Goal: Use online tool/utility: Utilize a website feature to perform a specific function

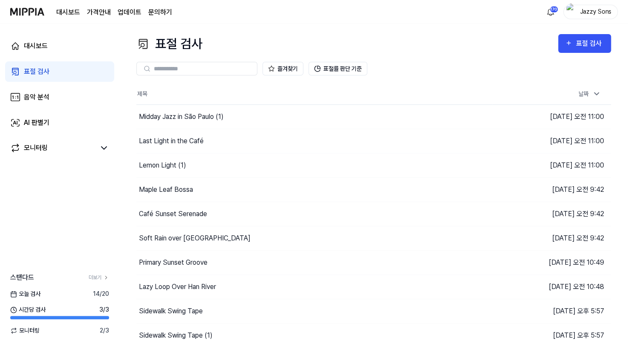
click at [45, 76] on div "표절 검사" at bounding box center [37, 71] width 26 height 10
click at [578, 51] on button "표절 검사" at bounding box center [584, 43] width 53 height 19
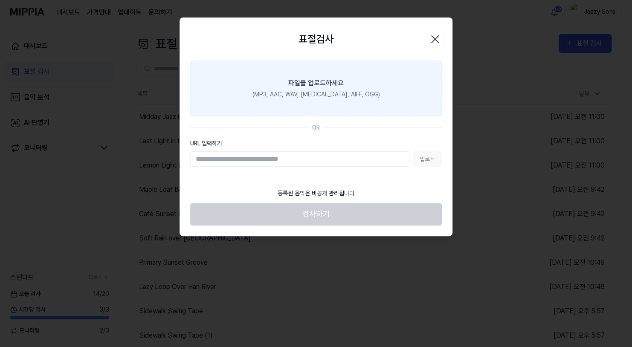
drag, startPoint x: 434, startPoint y: 39, endPoint x: 399, endPoint y: 50, distance: 37.2
click at [434, 39] on icon "button" at bounding box center [434, 39] width 7 height 7
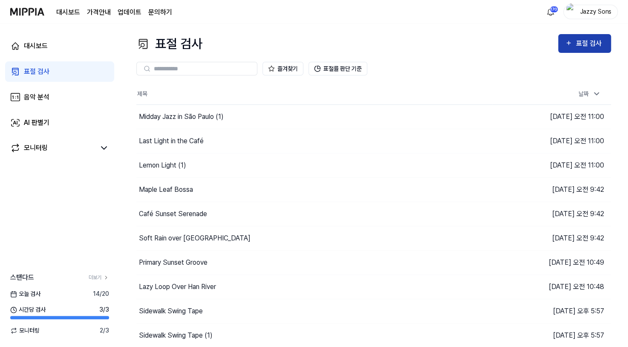
click at [579, 45] on div "표절 검사" at bounding box center [590, 43] width 29 height 11
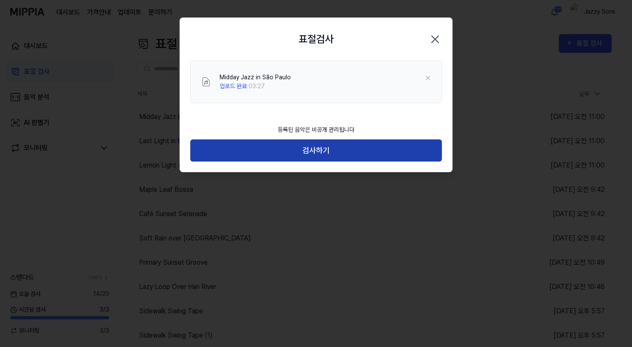
click at [329, 158] on button "검사하기" at bounding box center [315, 150] width 251 height 23
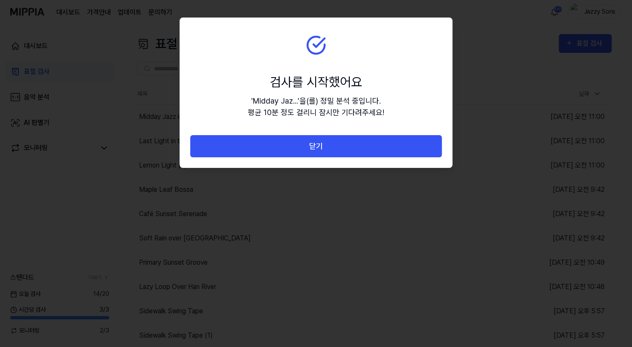
click at [367, 149] on button "닫기" at bounding box center [315, 146] width 251 height 23
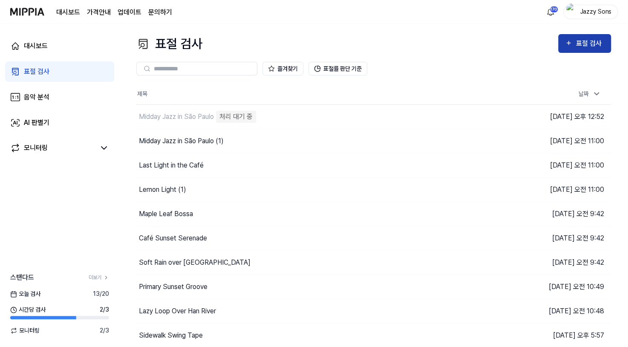
click at [580, 50] on button "표절 검사" at bounding box center [584, 43] width 53 height 19
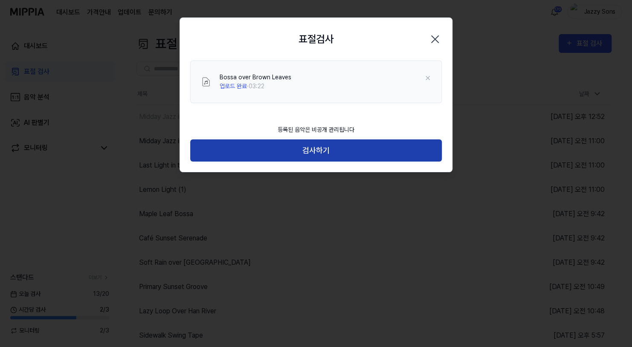
click at [306, 149] on button "검사하기" at bounding box center [315, 150] width 251 height 23
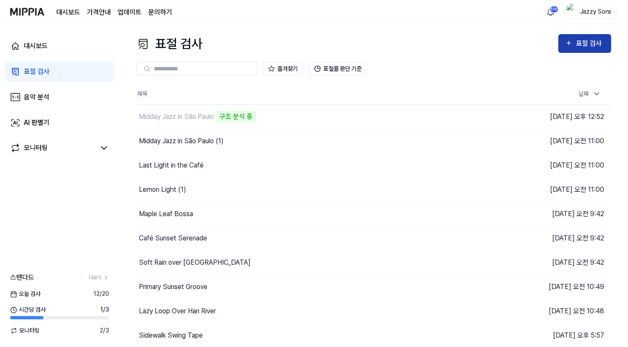
click at [583, 40] on div "표절 검사" at bounding box center [590, 43] width 29 height 11
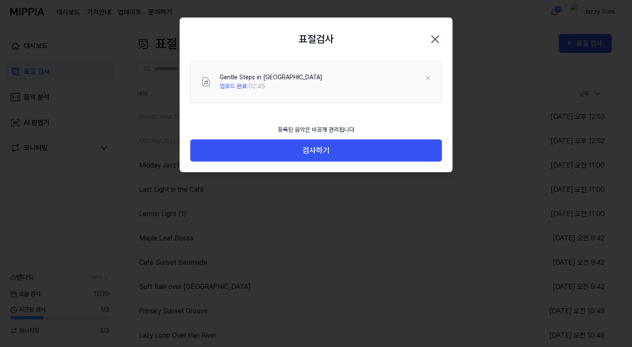
click at [308, 164] on div "등록된 음악은 비공개 관리됩니다 검사하기" at bounding box center [316, 146] width 272 height 52
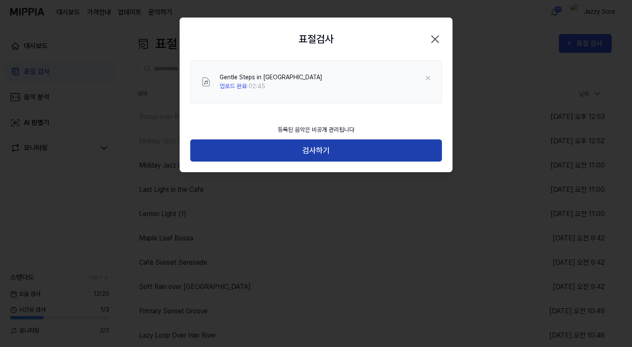
click at [326, 157] on button "검사하기" at bounding box center [315, 150] width 251 height 23
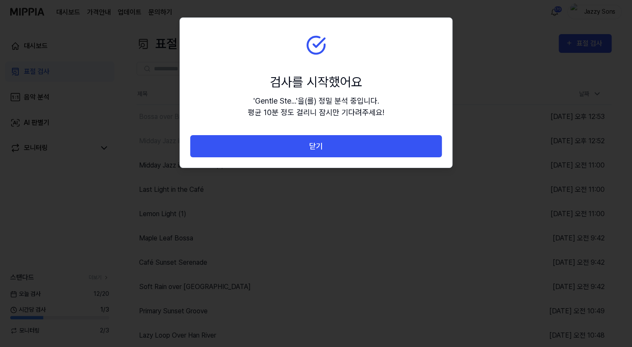
click at [351, 151] on button "닫기" at bounding box center [315, 146] width 251 height 23
